Goal: Task Accomplishment & Management: Manage account settings

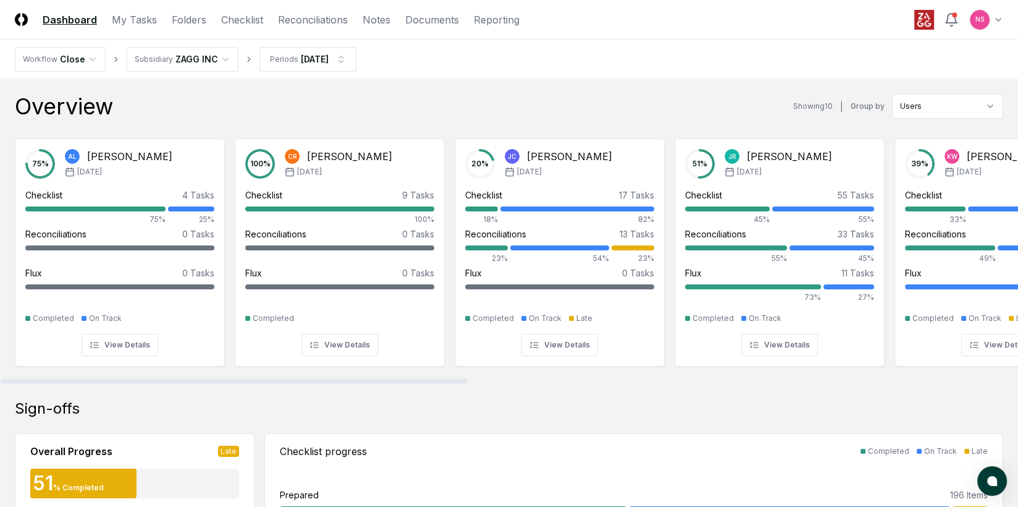
drag, startPoint x: 406, startPoint y: 380, endPoint x: 348, endPoint y: 365, distance: 60.1
click at [348, 379] on div at bounding box center [234, 381] width 466 height 4
click at [300, 20] on link "Reconciliations" at bounding box center [313, 19] width 70 height 15
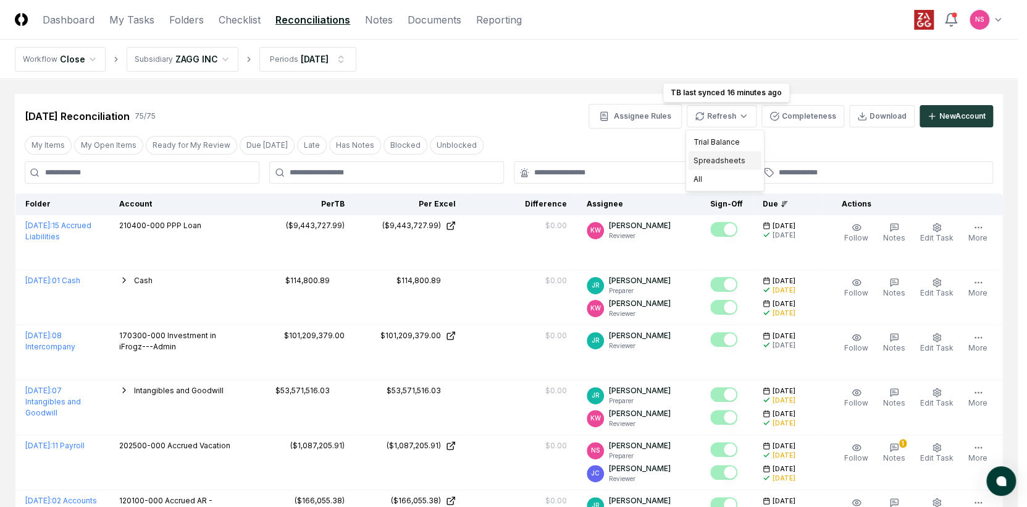
click at [718, 161] on div "Spreadsheets" at bounding box center [725, 160] width 73 height 19
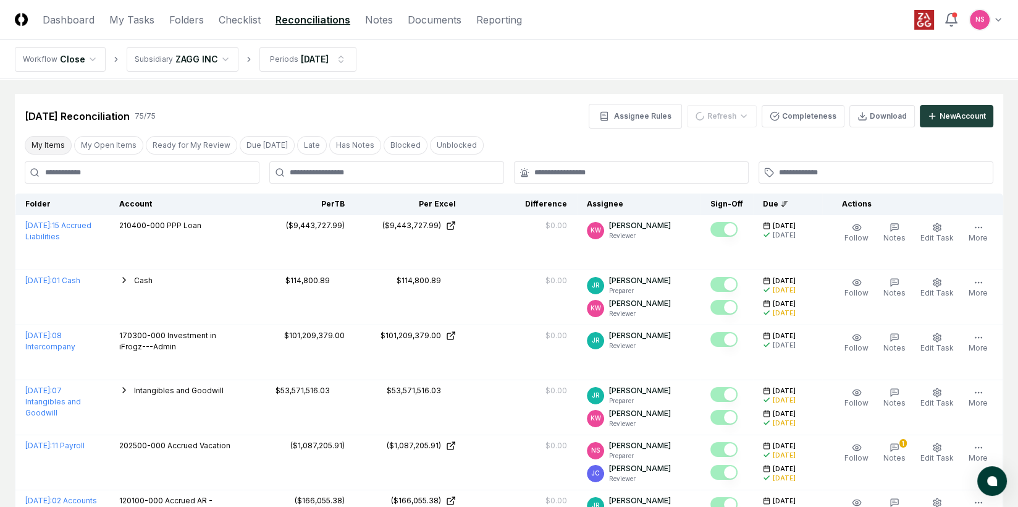
click at [44, 148] on button "My Items" at bounding box center [48, 145] width 47 height 19
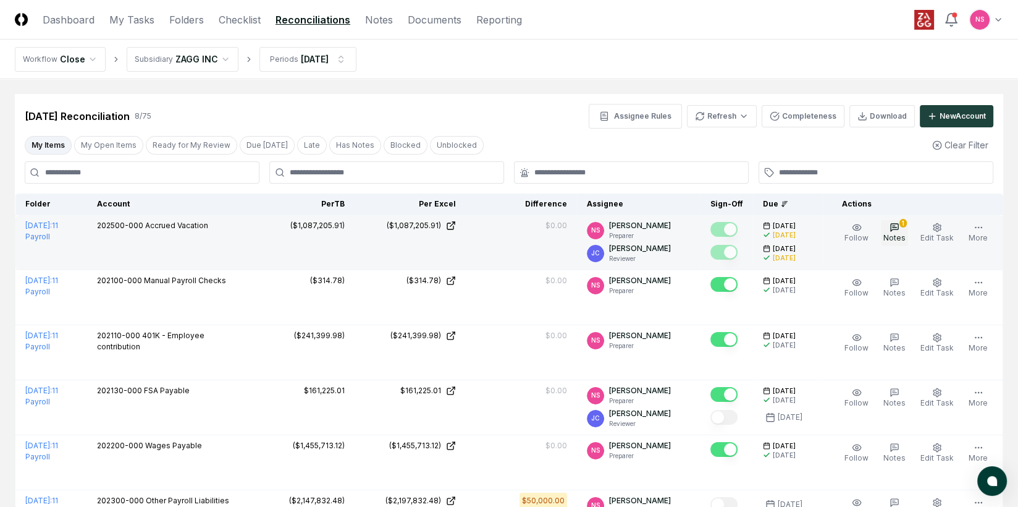
click at [896, 230] on icon "button" at bounding box center [895, 227] width 10 height 10
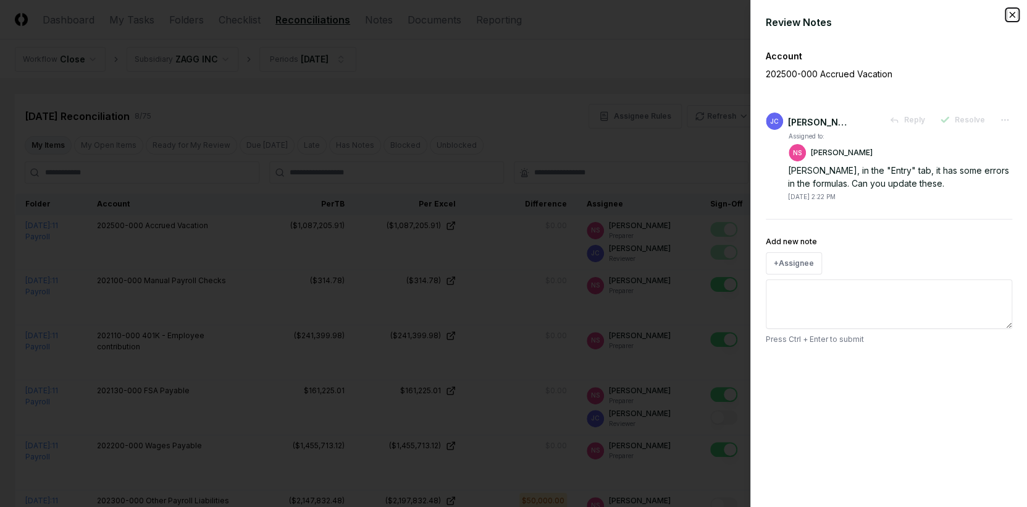
click at [1014, 13] on icon "button" at bounding box center [1013, 15] width 10 height 10
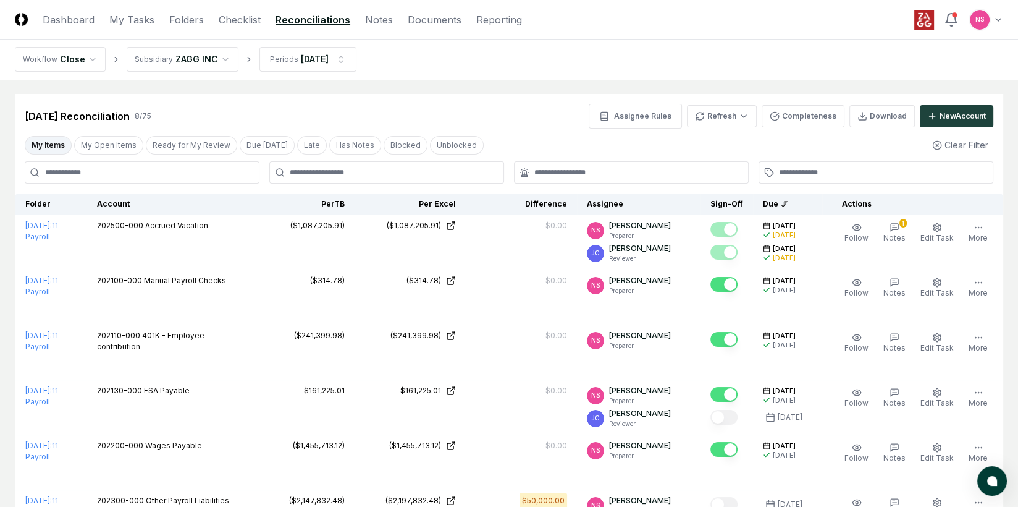
click at [978, 17] on html "CloseCore Dashboard My Tasks Folders Checklist Reconciliations Notes Documents …" at bounding box center [509, 372] width 1018 height 744
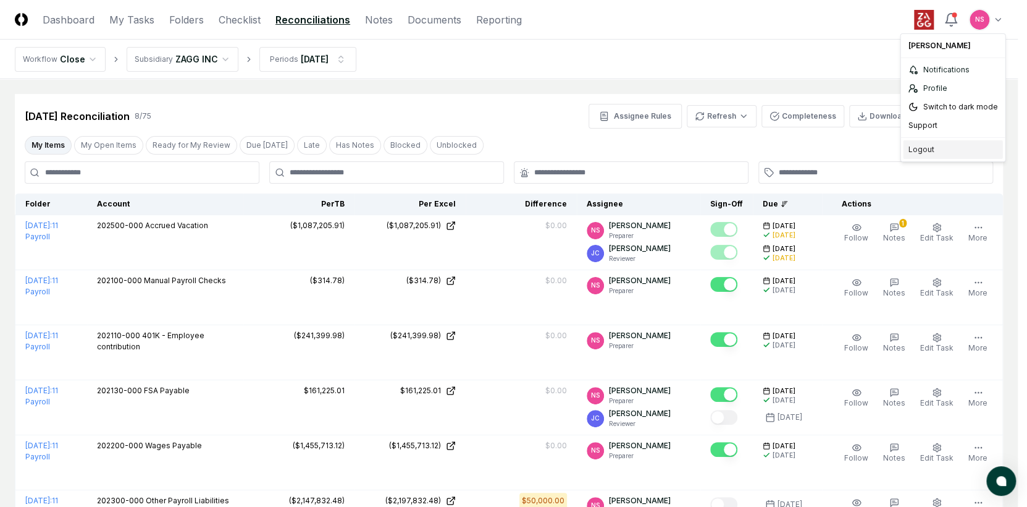
click at [924, 151] on div "Logout" at bounding box center [952, 149] width 99 height 19
